Goal: Task Accomplishment & Management: Manage account settings

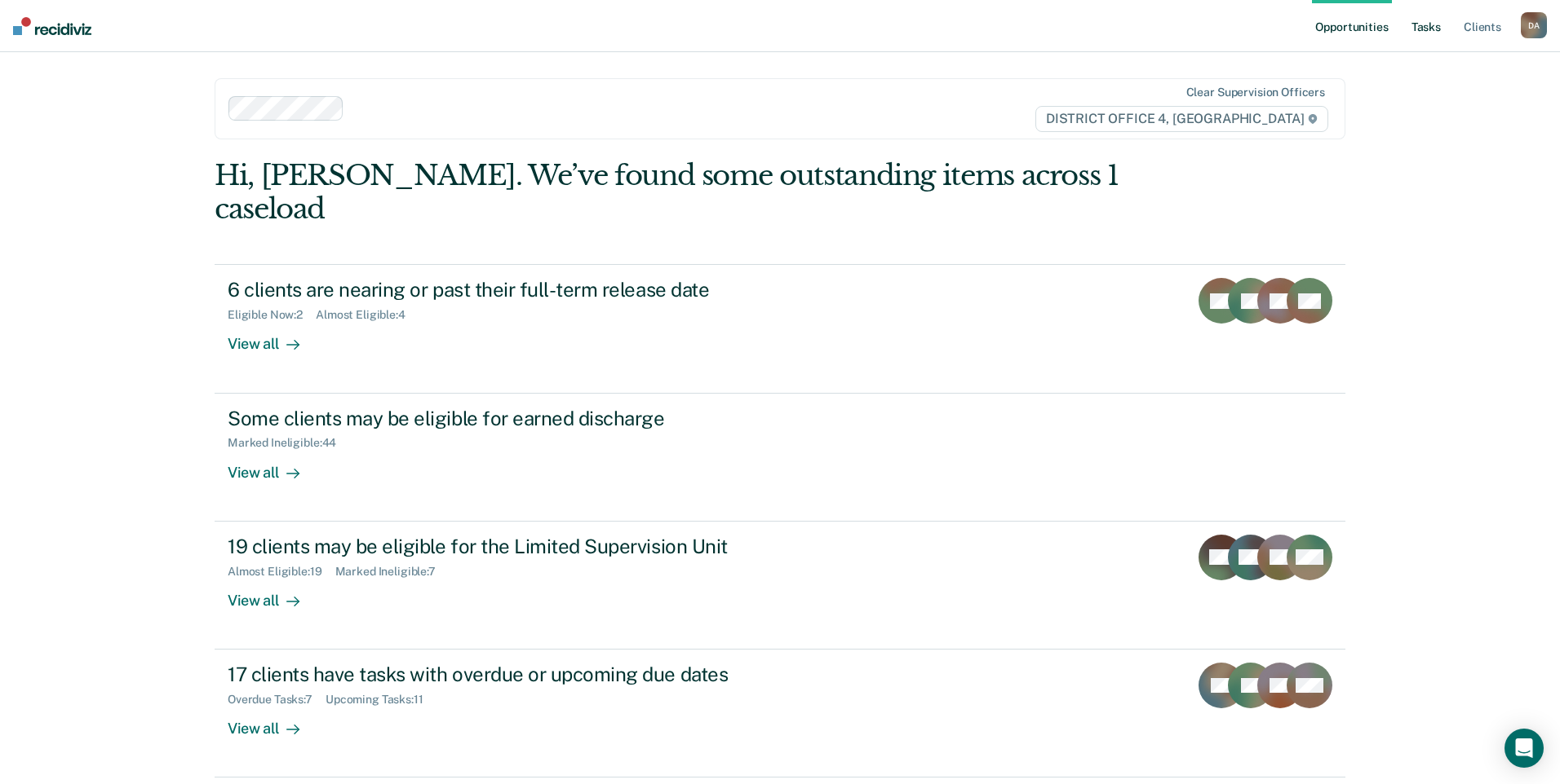
click at [1426, 24] on link "Tasks" at bounding box center [1426, 26] width 36 height 52
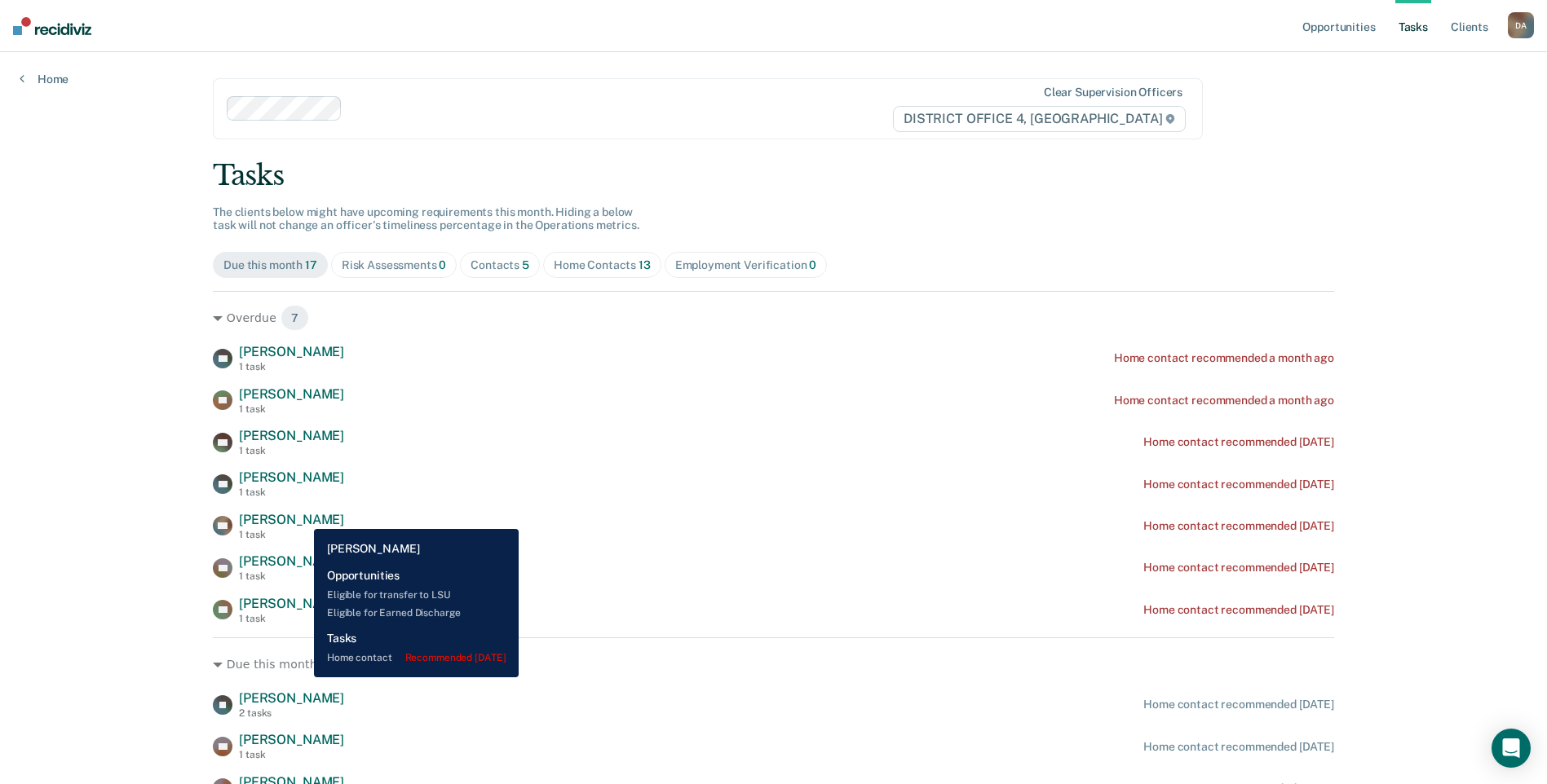
click at [302, 517] on span "[PERSON_NAME]" at bounding box center [291, 520] width 105 height 15
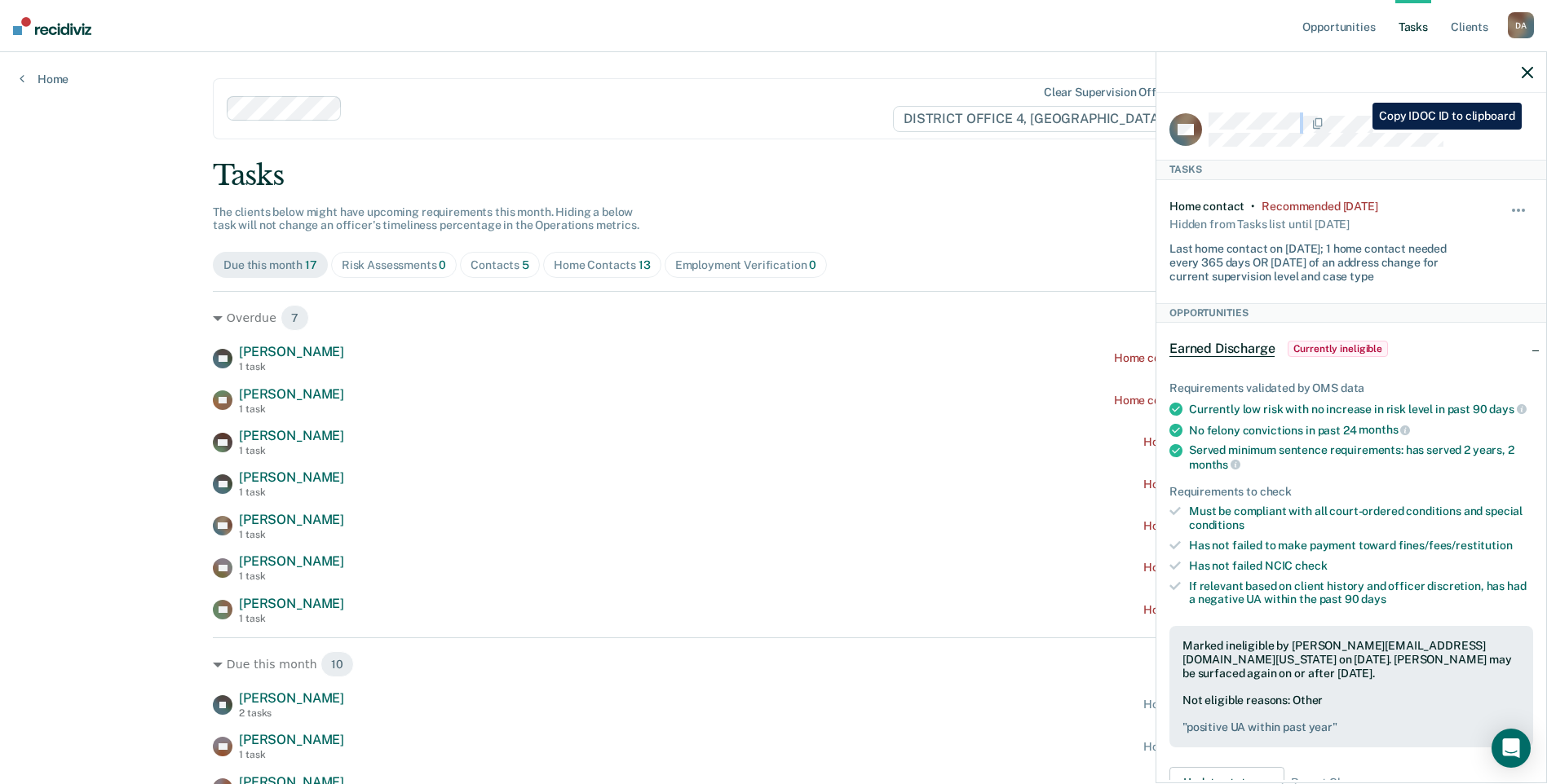
click at [1359, 129] on div at bounding box center [1370, 123] width 325 height 21
drag, startPoint x: 1303, startPoint y: 121, endPoint x: 1324, endPoint y: 106, distance: 25.8
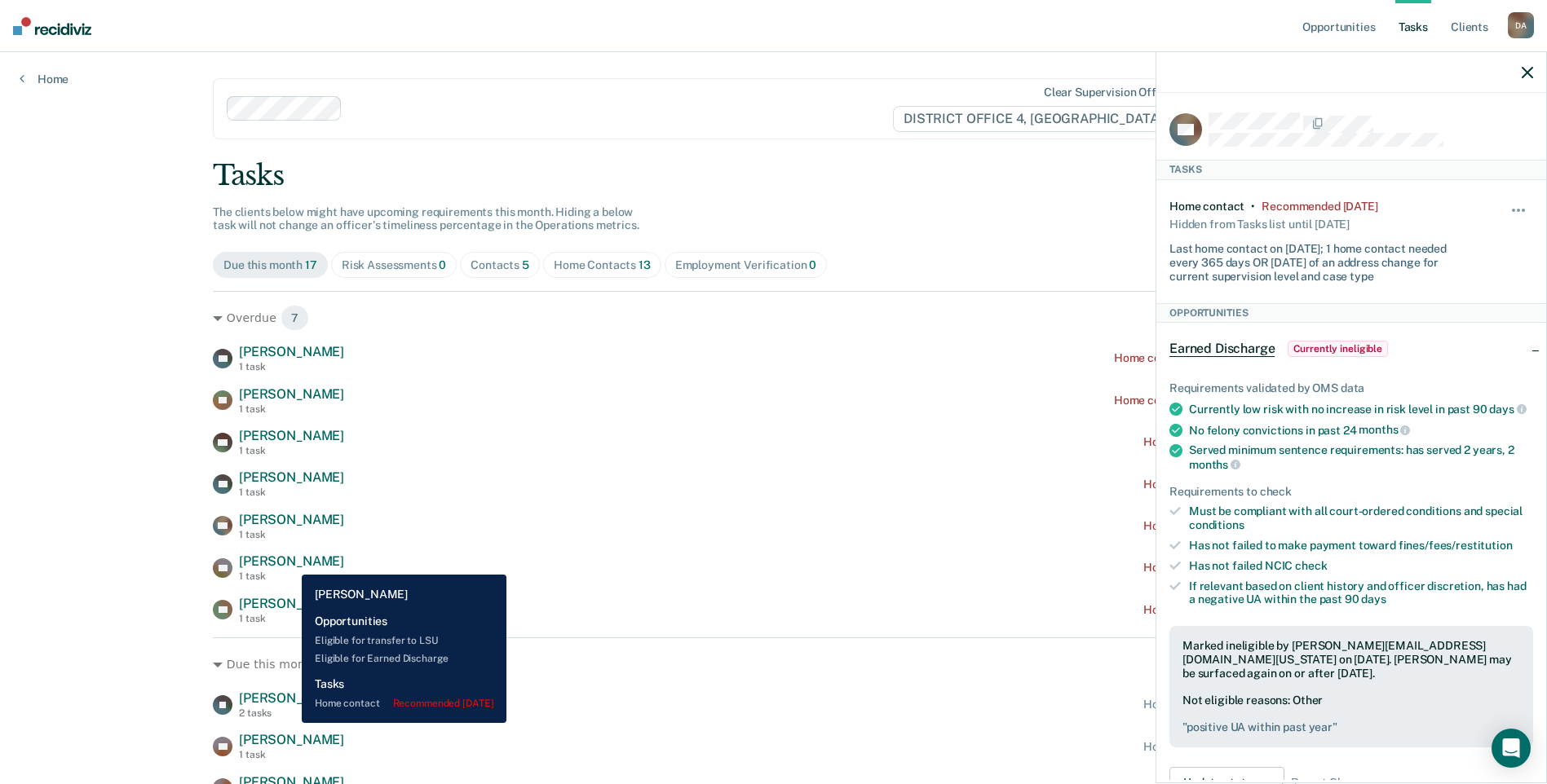
click at [290, 563] on span "[PERSON_NAME]" at bounding box center [291, 561] width 105 height 15
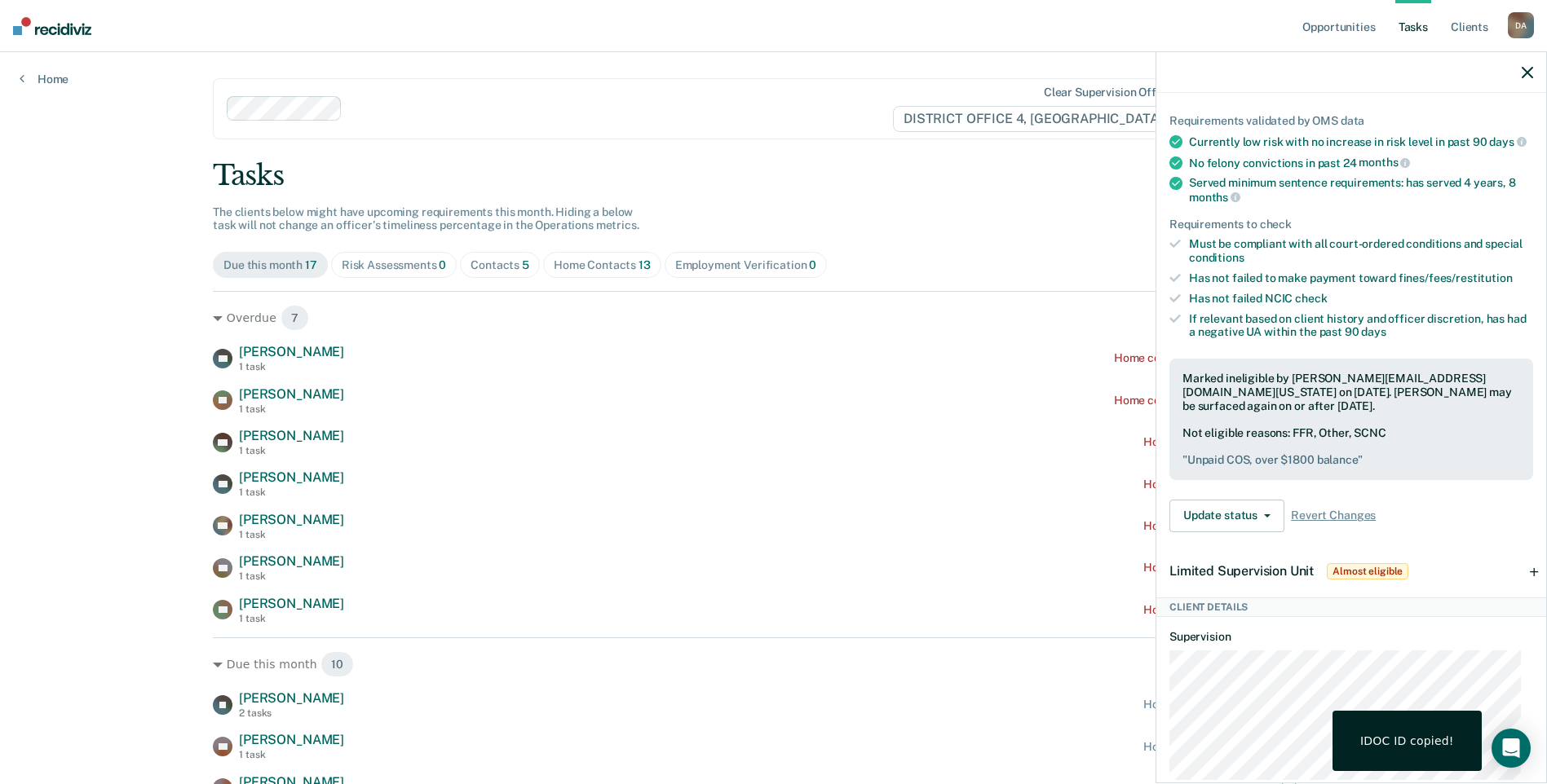
scroll to position [326, 0]
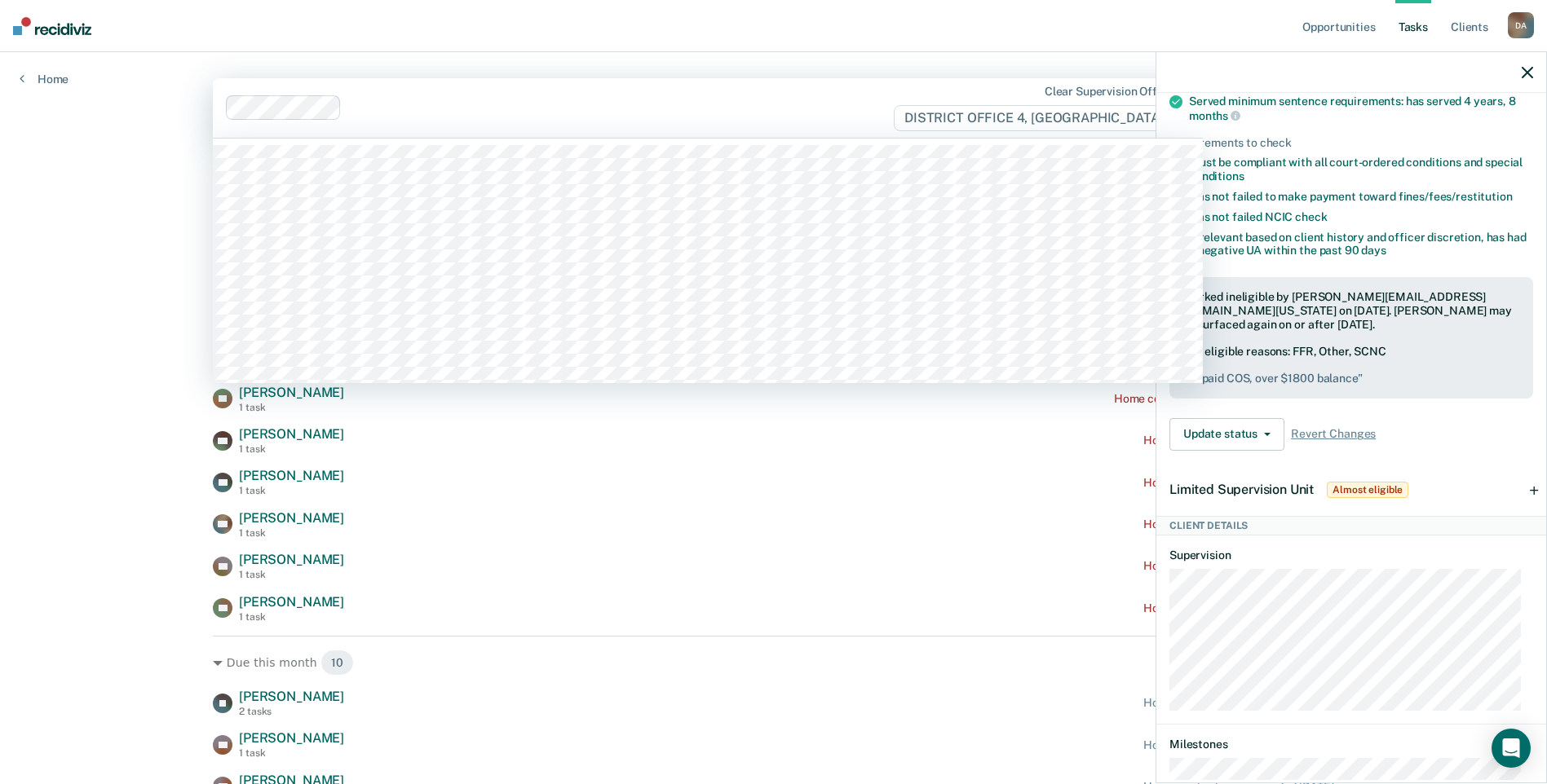
click at [397, 120] on div at bounding box center [560, 107] width 668 height 25
